Goal: Find specific page/section: Find specific page/section

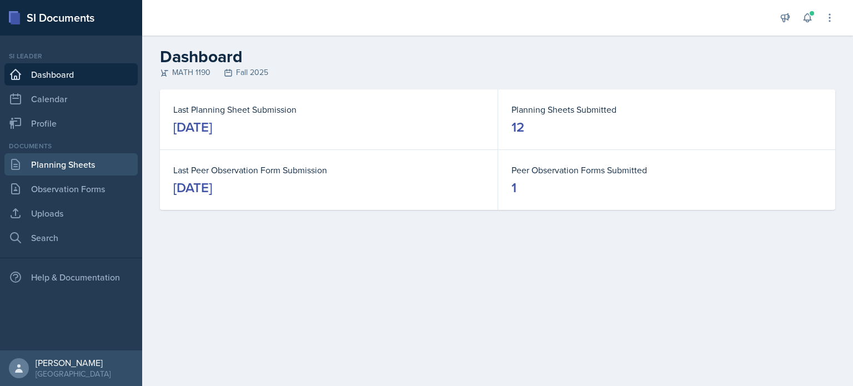
click at [87, 162] on link "Planning Sheets" at bounding box center [70, 164] width 133 height 22
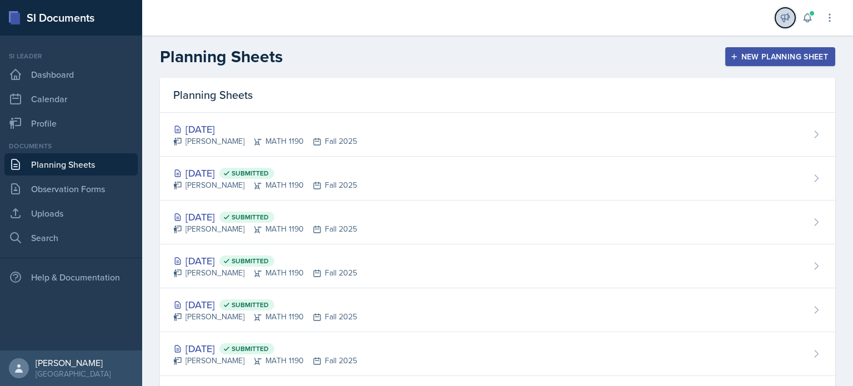
click at [790, 19] on icon at bounding box center [785, 17] width 11 height 11
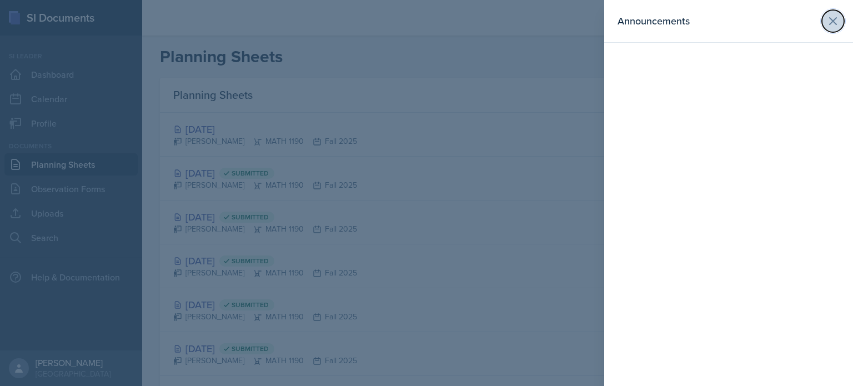
click at [825, 20] on button at bounding box center [833, 21] width 22 height 22
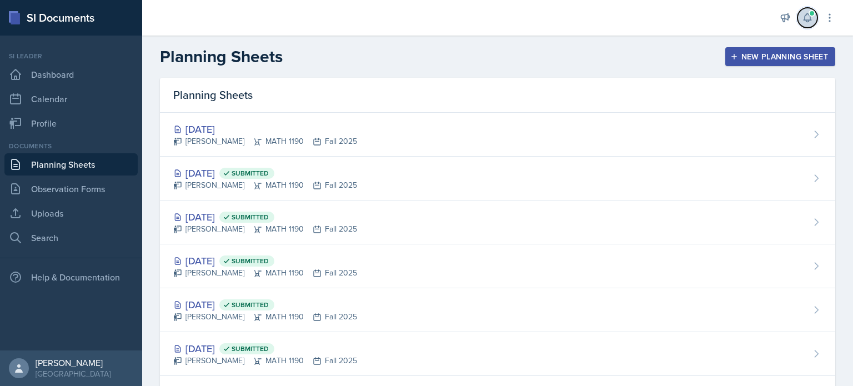
click at [810, 12] on span at bounding box center [812, 13] width 7 height 7
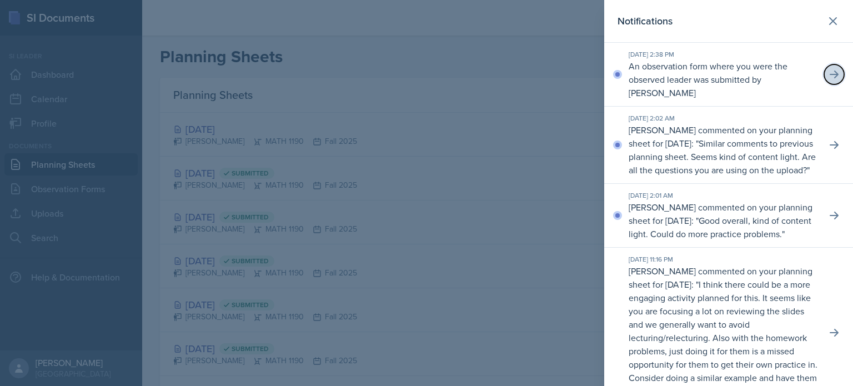
click at [829, 78] on icon at bounding box center [834, 74] width 11 height 11
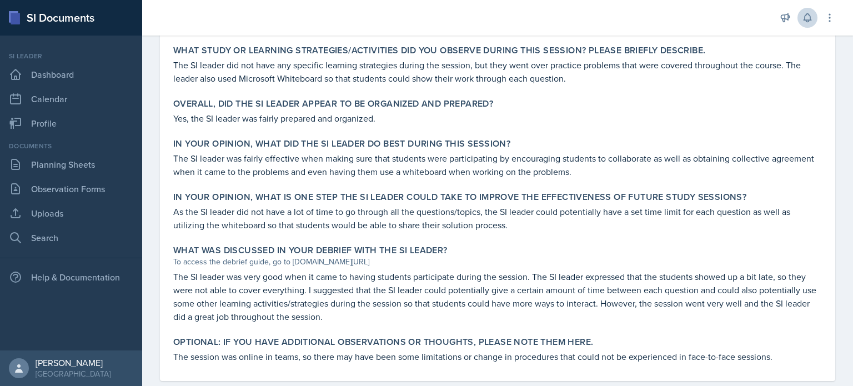
scroll to position [490, 0]
